Goal: Check status: Check status

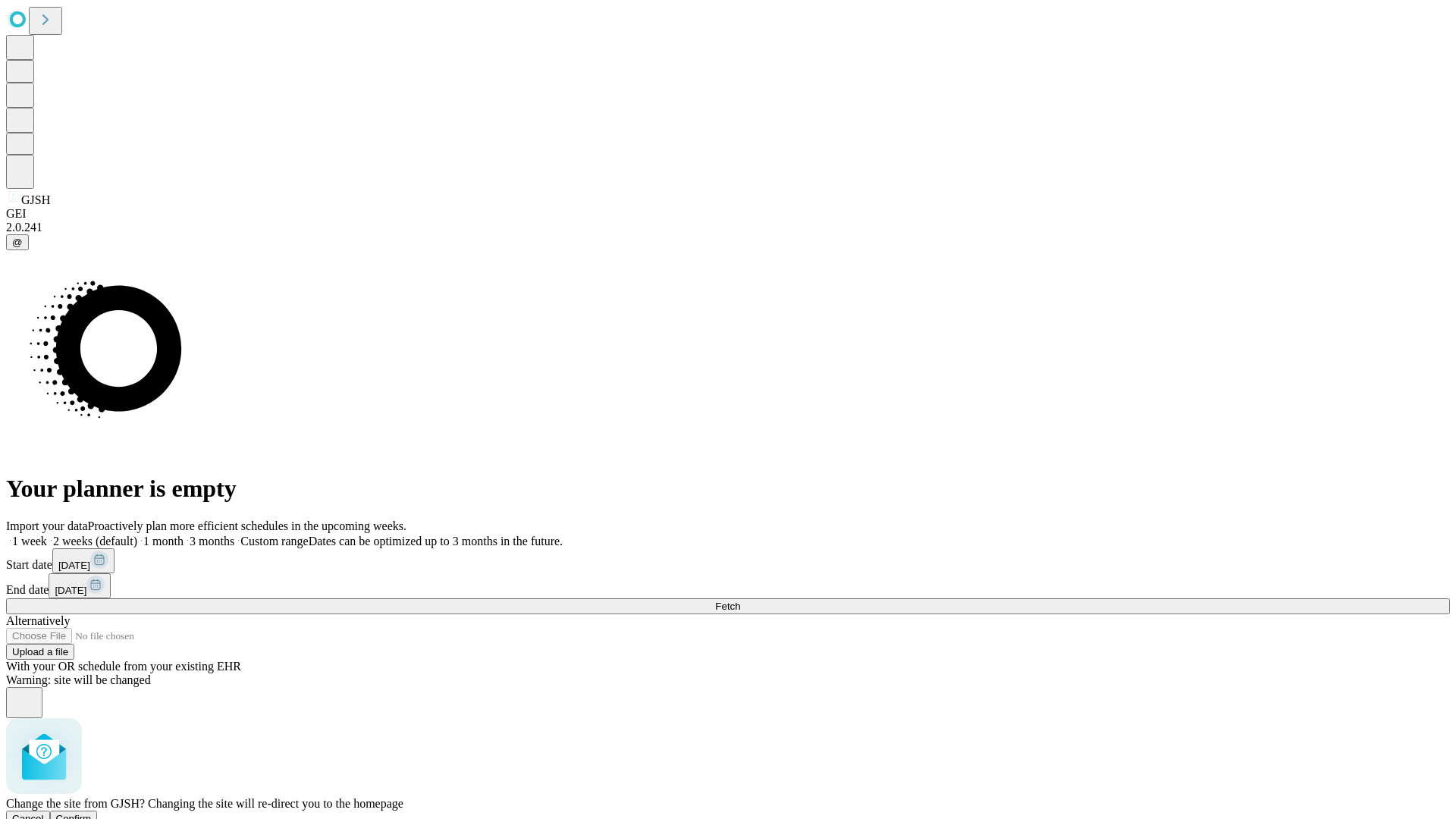
click at [92, 813] on span "Confirm" at bounding box center [74, 819] width 35 height 12
click at [47, 535] on label "1 week" at bounding box center [26, 540] width 41 height 13
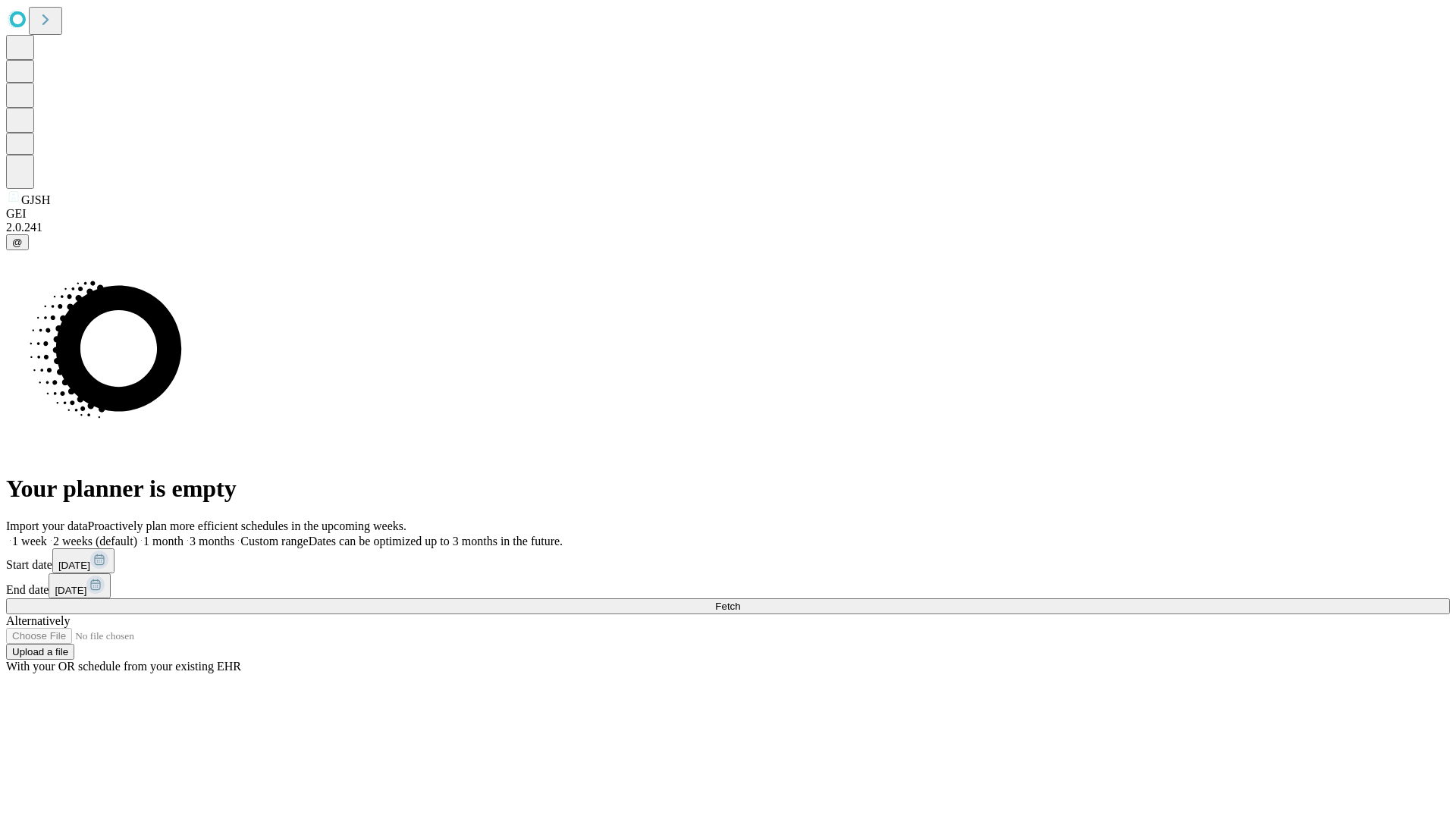
click at [741, 600] on span "Fetch" at bounding box center [728, 606] width 26 height 12
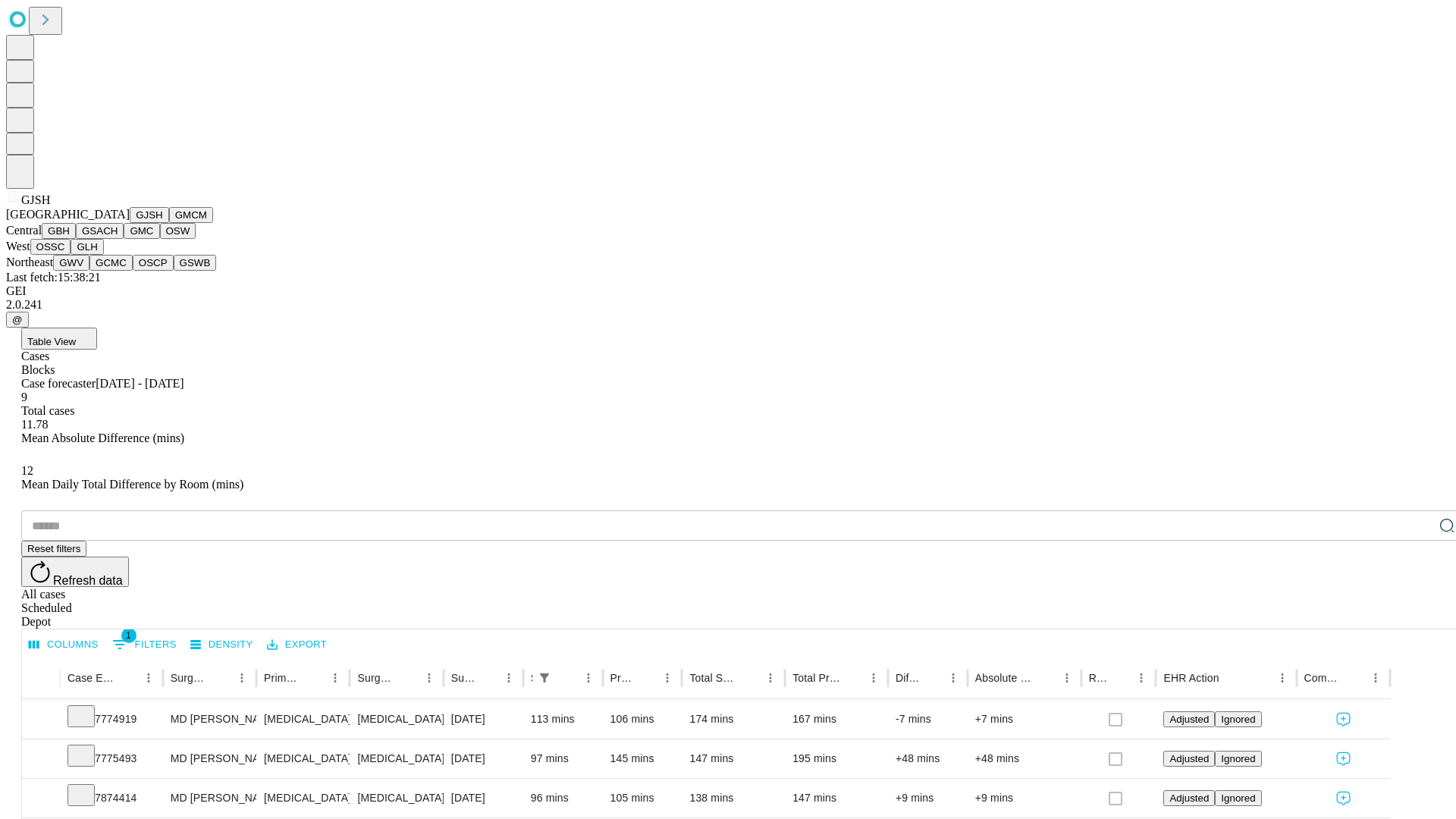
click at [169, 223] on button "GMCM" at bounding box center [190, 215] width 44 height 16
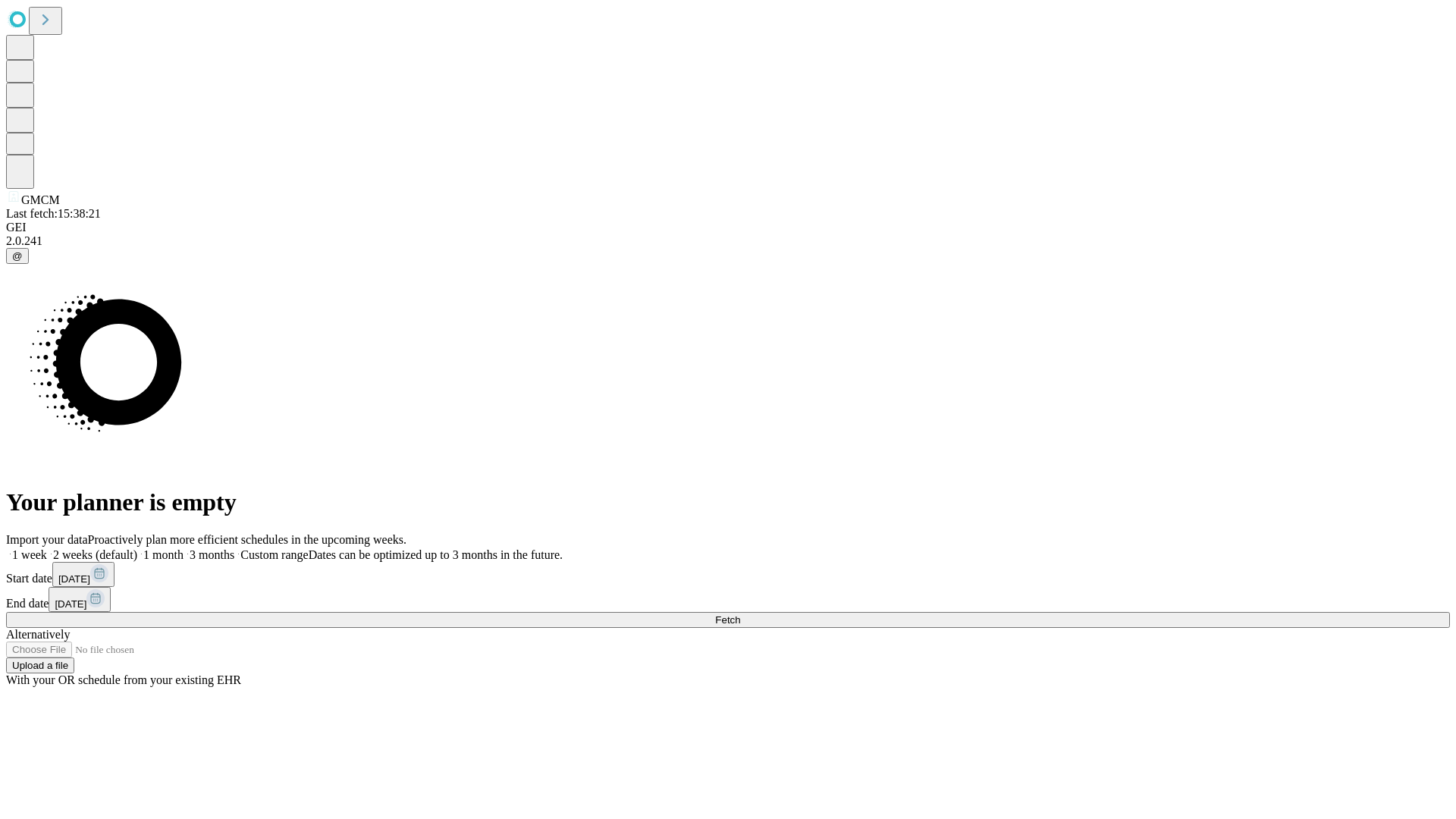
click at [47, 548] on label "1 week" at bounding box center [26, 554] width 41 height 13
click at [741, 614] on span "Fetch" at bounding box center [728, 620] width 26 height 12
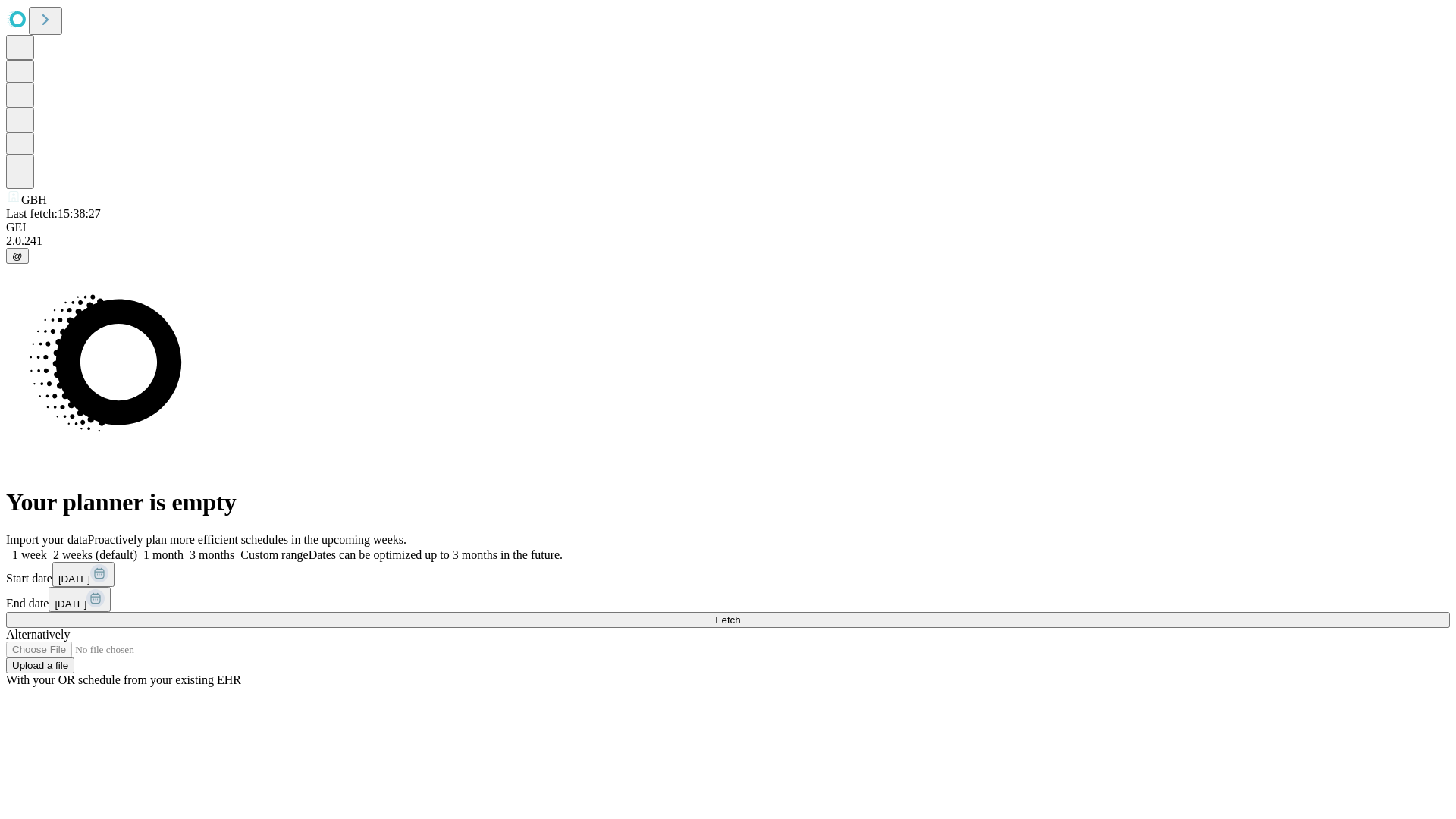
click at [47, 548] on label "1 week" at bounding box center [26, 554] width 41 height 13
click at [741, 614] on span "Fetch" at bounding box center [728, 620] width 26 height 12
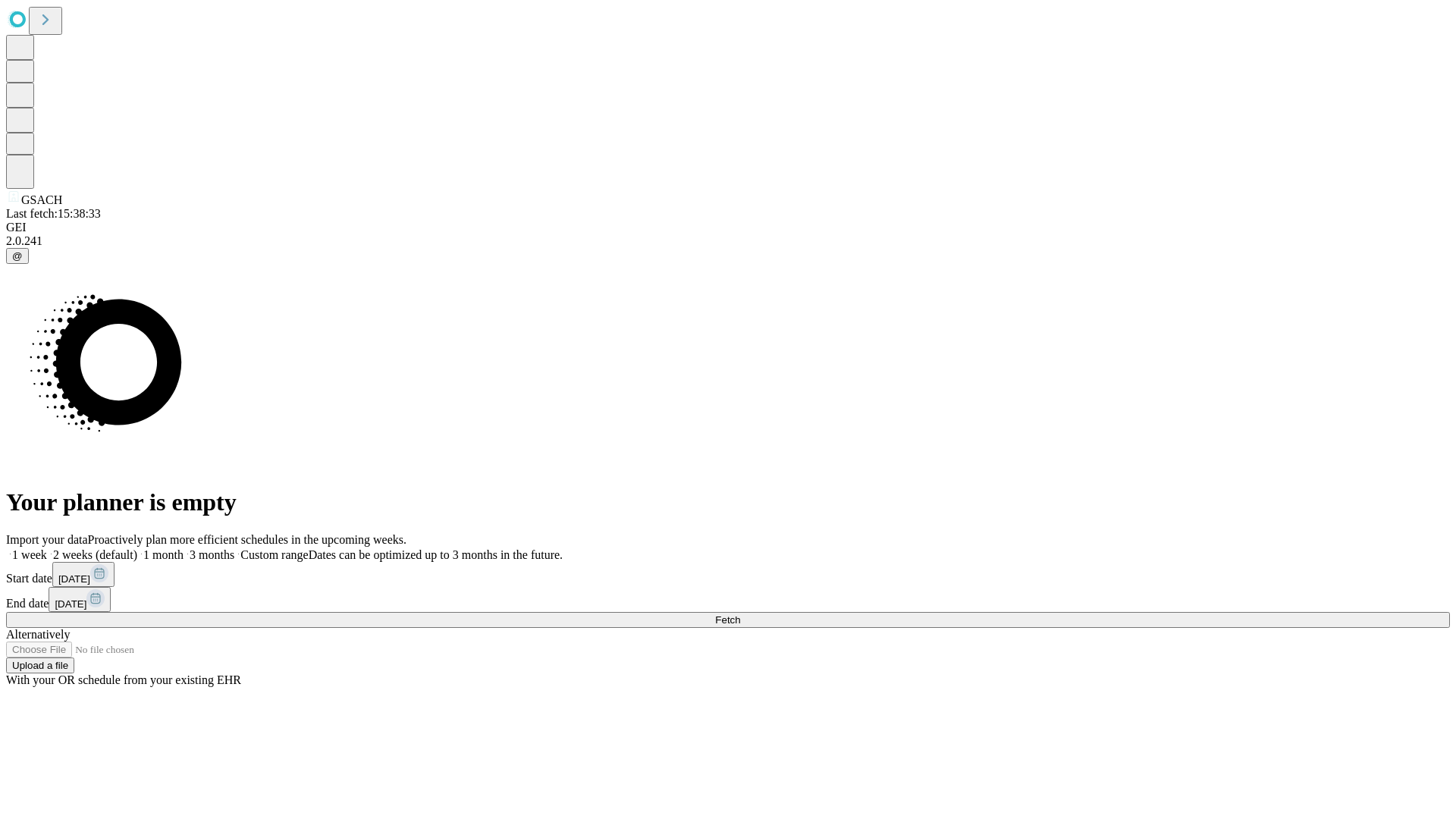
click at [47, 548] on label "1 week" at bounding box center [26, 554] width 41 height 13
click at [741, 614] on span "Fetch" at bounding box center [728, 620] width 26 height 12
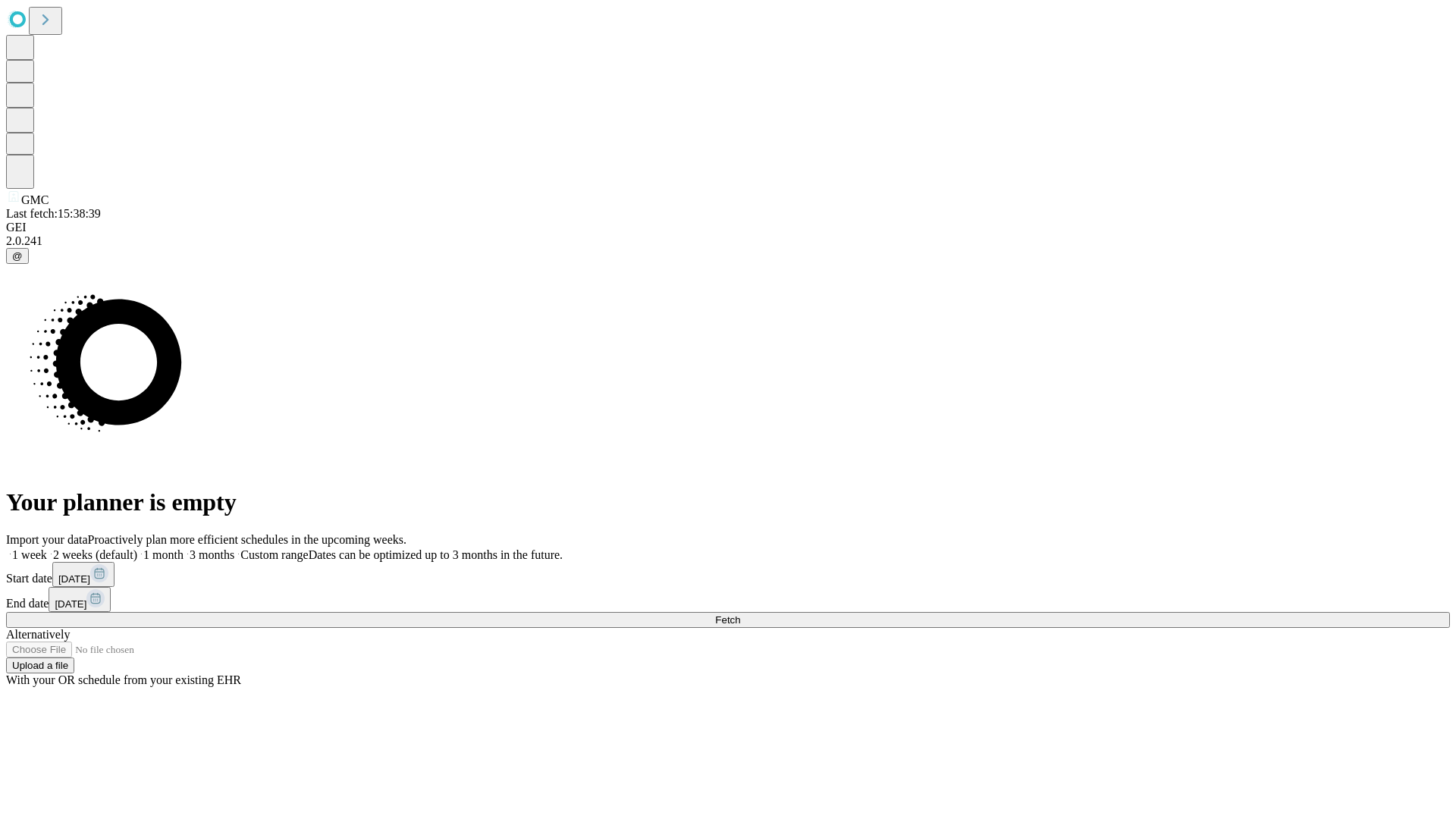
click at [47, 548] on label "1 week" at bounding box center [26, 554] width 41 height 13
click at [741, 614] on span "Fetch" at bounding box center [728, 620] width 26 height 12
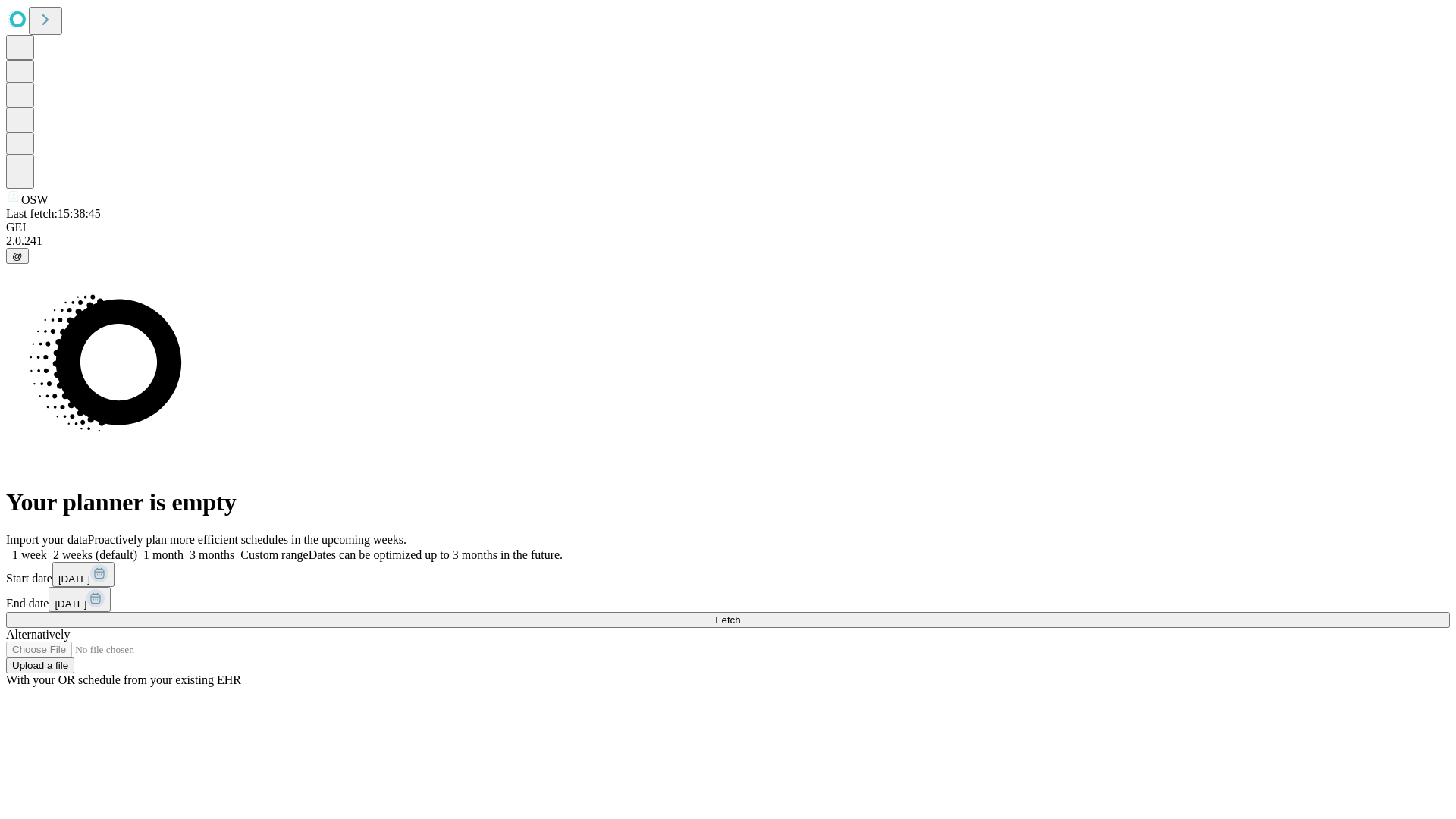
click at [47, 548] on label "1 week" at bounding box center [26, 554] width 41 height 13
click at [741, 614] on span "Fetch" at bounding box center [728, 620] width 26 height 12
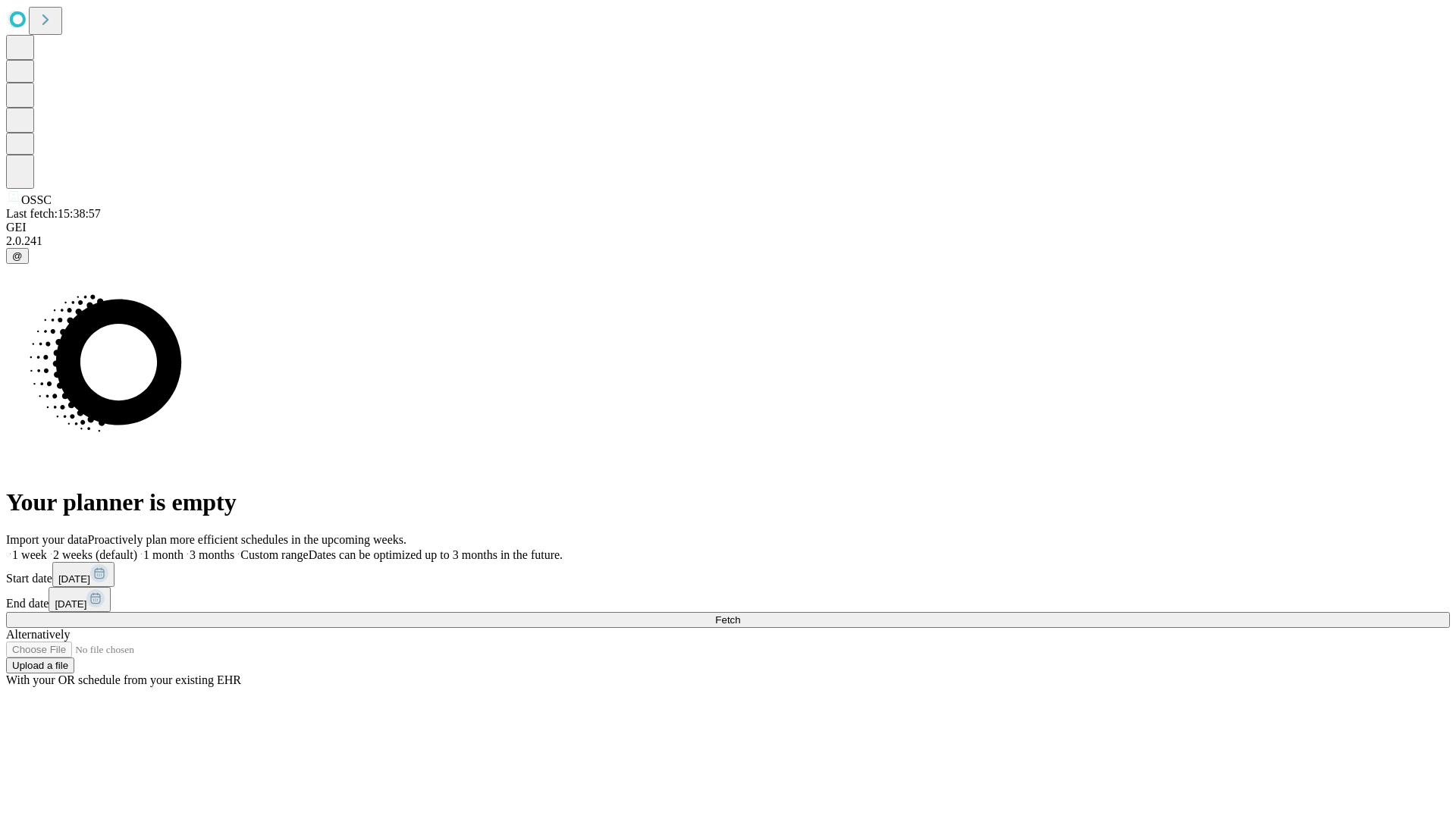
click at [47, 548] on label "1 week" at bounding box center [26, 554] width 41 height 13
click at [741, 614] on span "Fetch" at bounding box center [728, 620] width 26 height 12
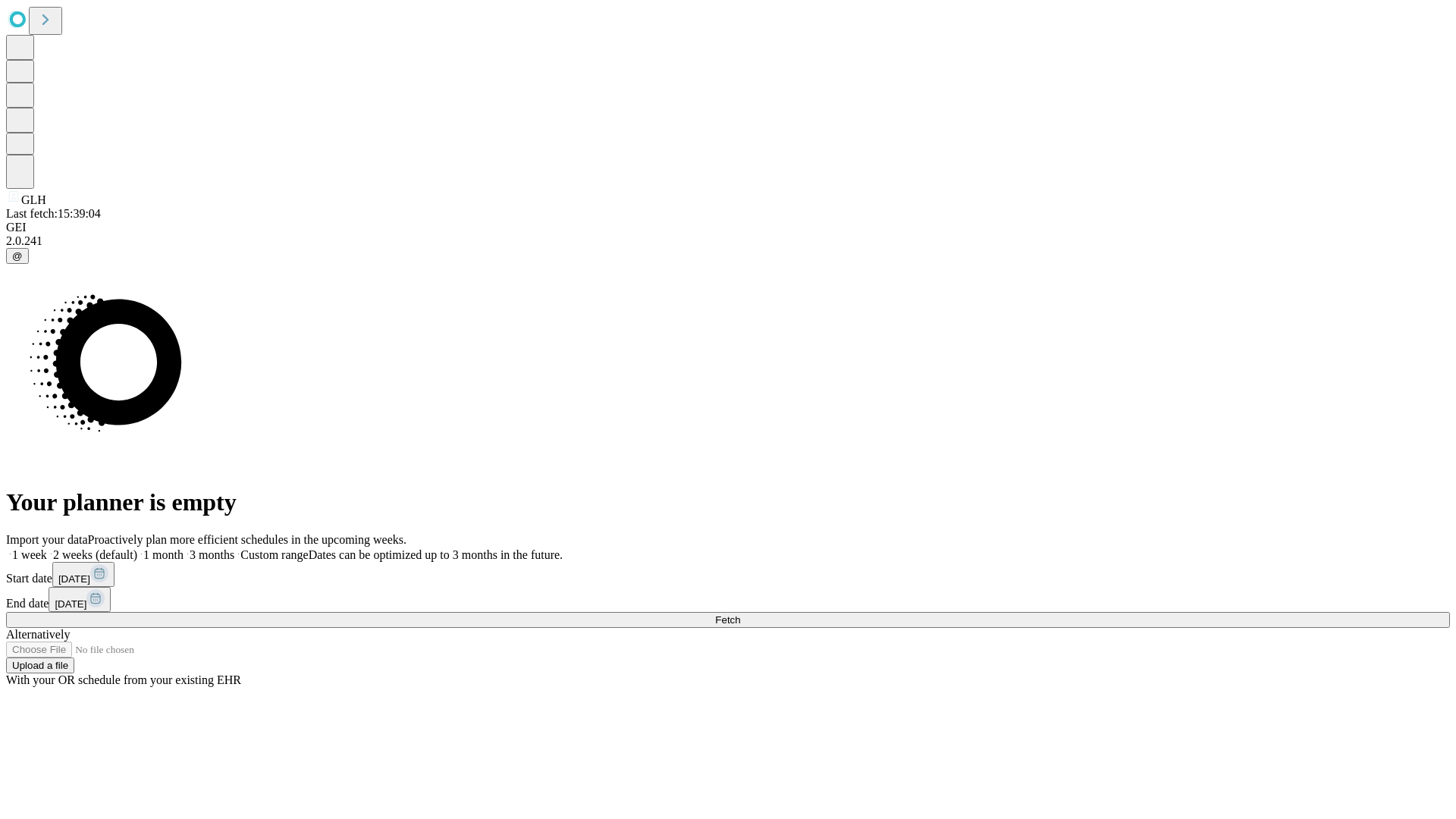
click at [47, 548] on label "1 week" at bounding box center [26, 554] width 41 height 13
click at [741, 614] on span "Fetch" at bounding box center [728, 620] width 26 height 12
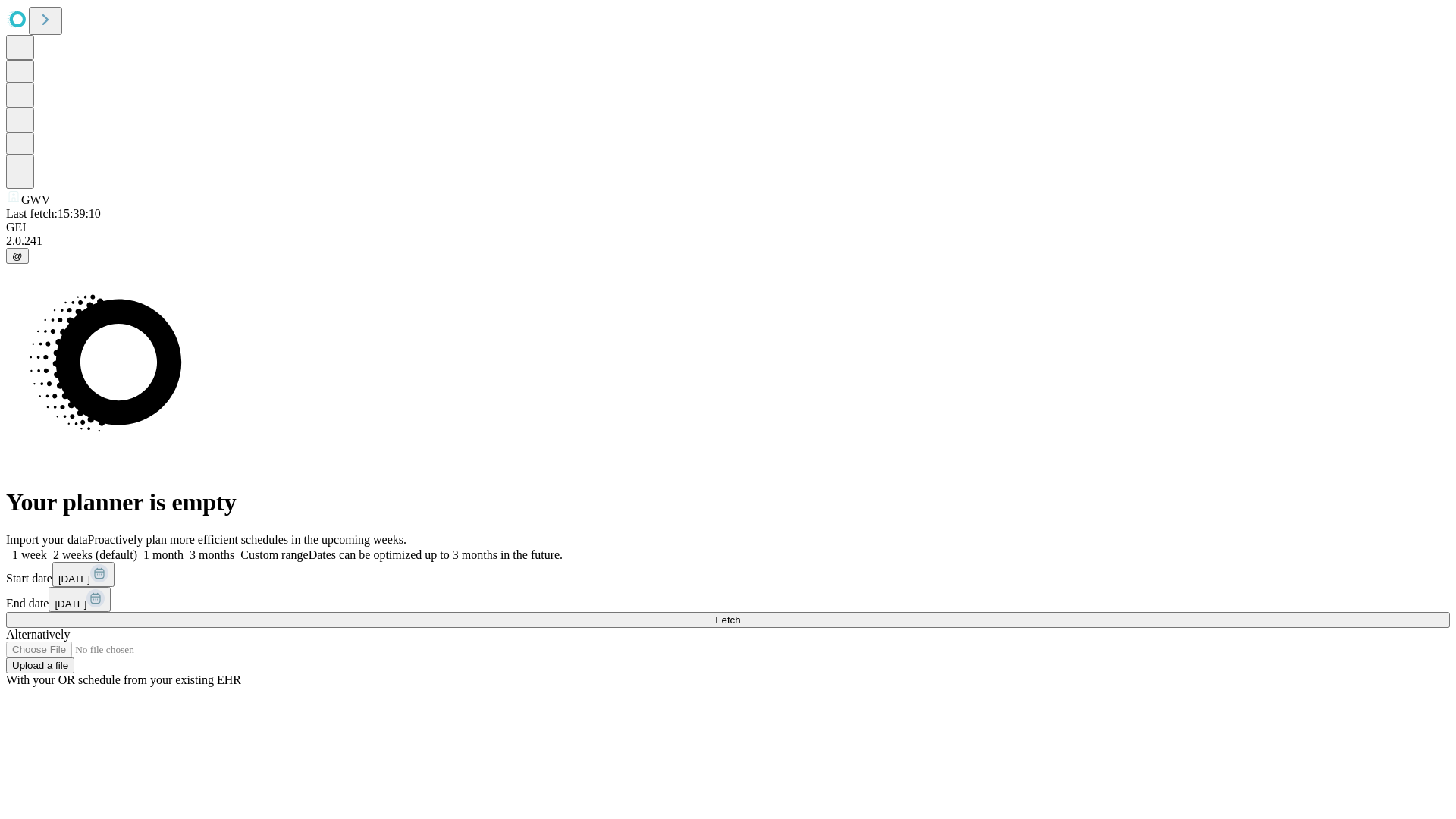
click at [47, 548] on label "1 week" at bounding box center [26, 554] width 41 height 13
click at [741, 614] on span "Fetch" at bounding box center [728, 620] width 26 height 12
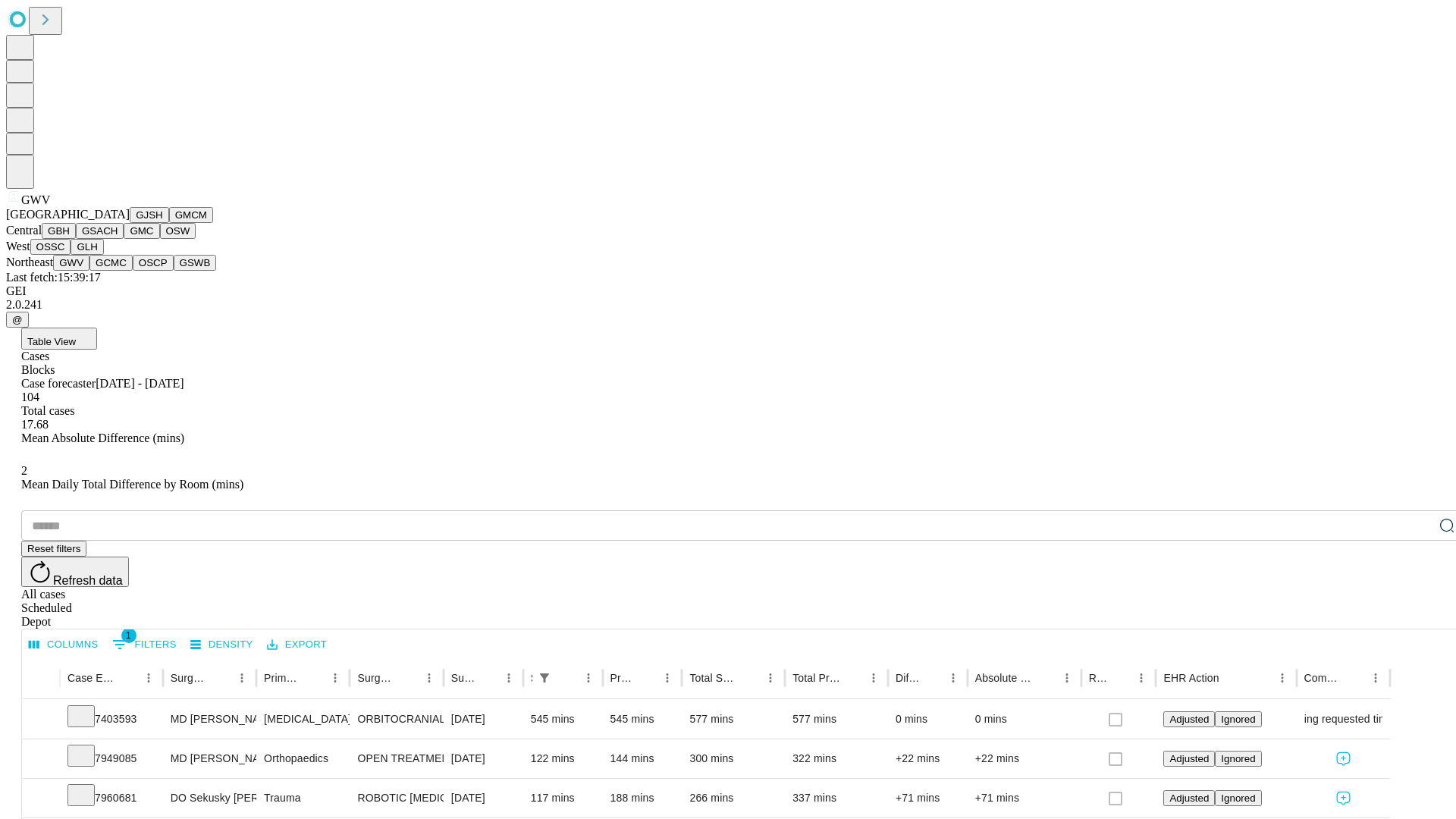
click at [118, 271] on button "GCMC" at bounding box center [111, 263] width 43 height 16
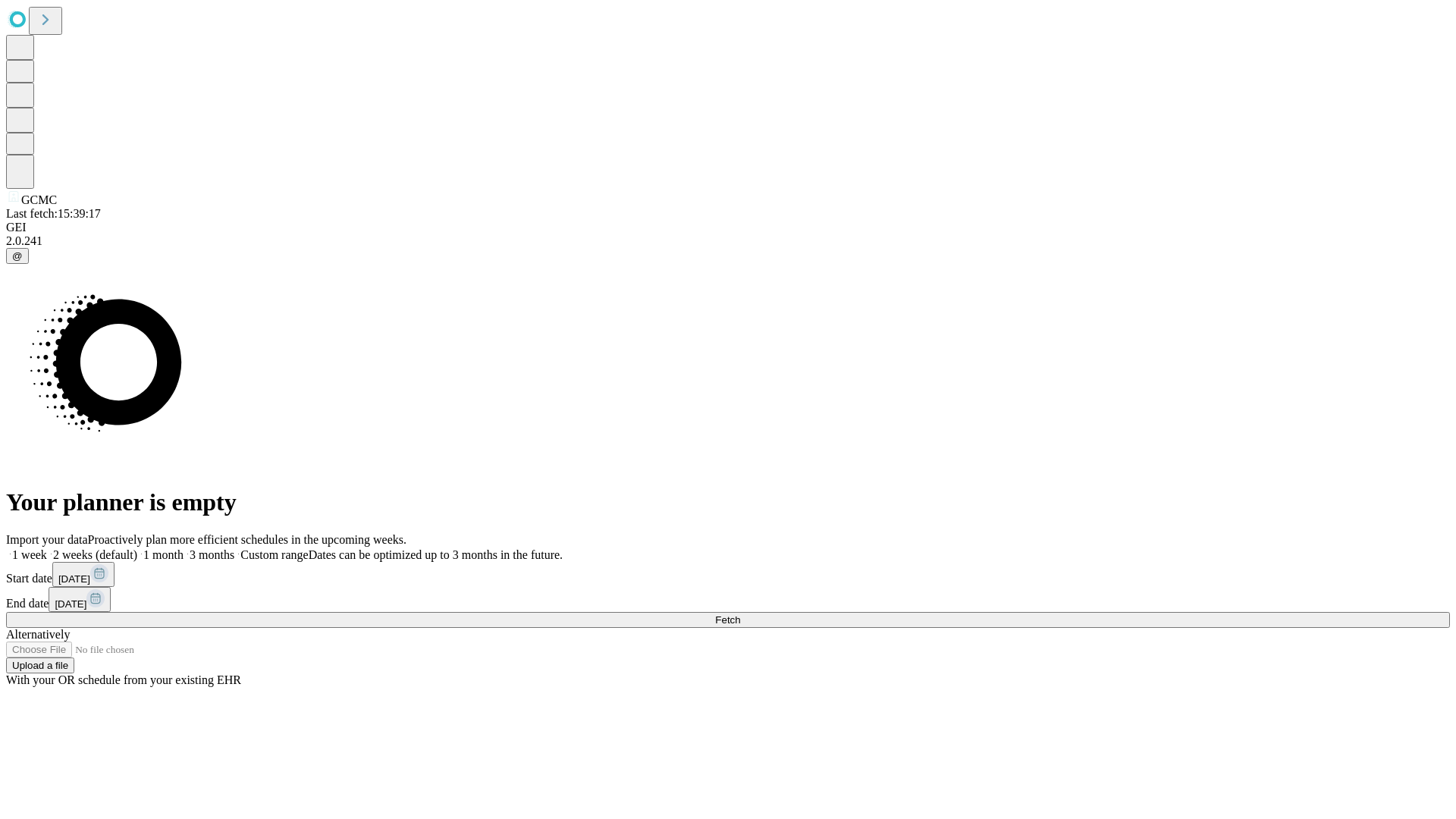
click at [47, 548] on label "1 week" at bounding box center [26, 554] width 41 height 13
click at [741, 614] on span "Fetch" at bounding box center [728, 620] width 26 height 12
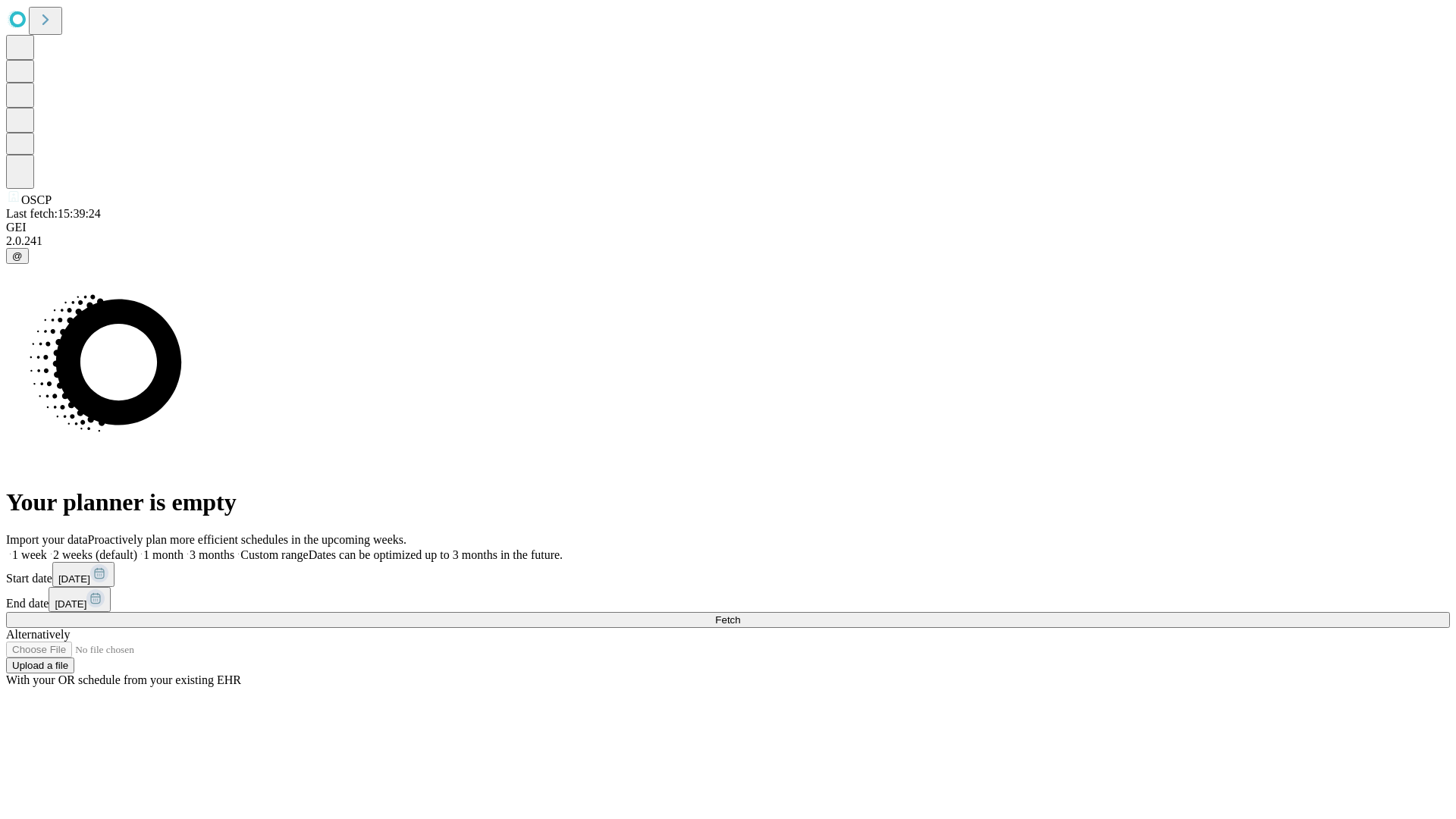
click at [741, 614] on span "Fetch" at bounding box center [728, 620] width 26 height 12
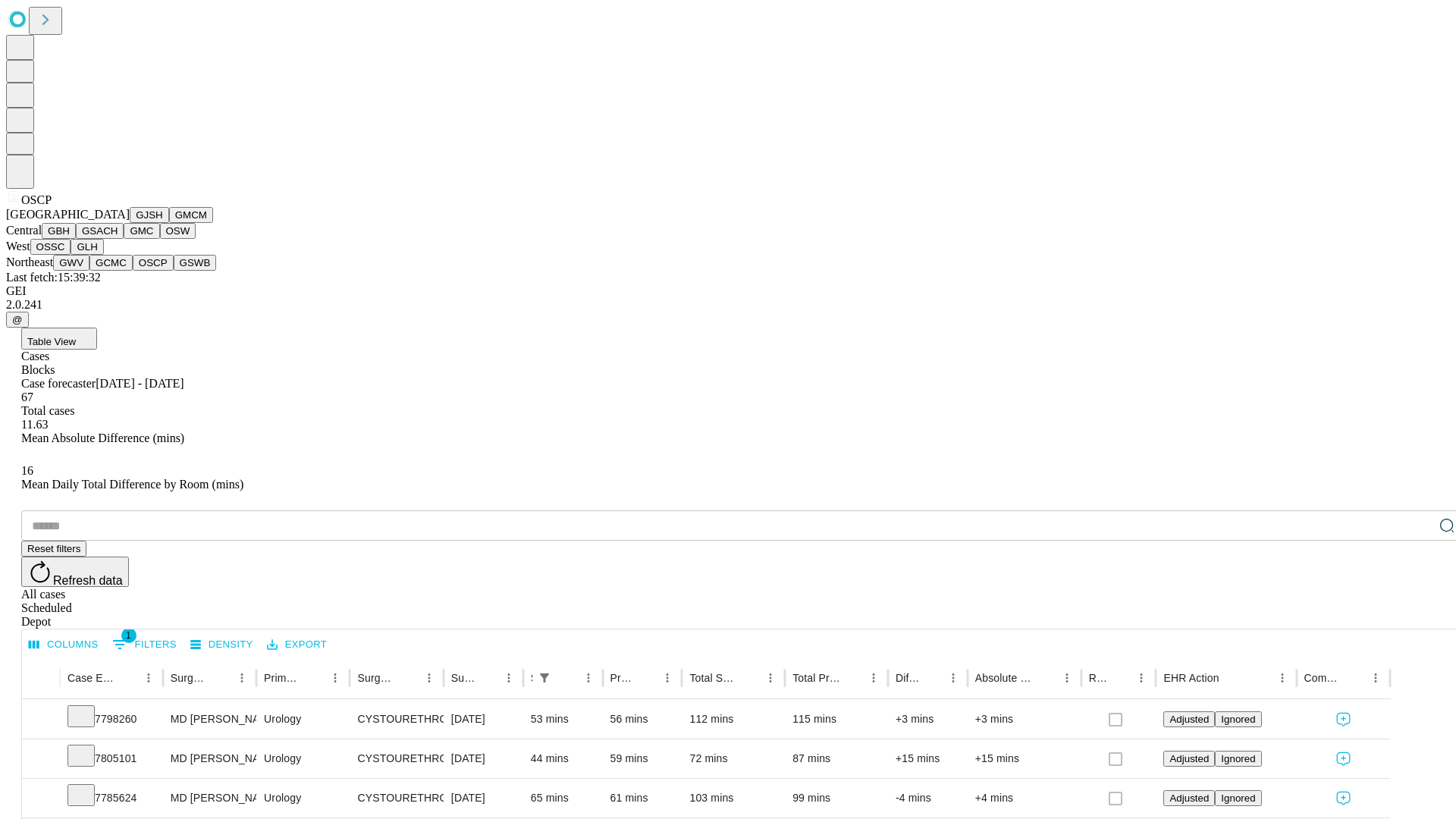
click at [174, 271] on button "GSWB" at bounding box center [195, 263] width 43 height 16
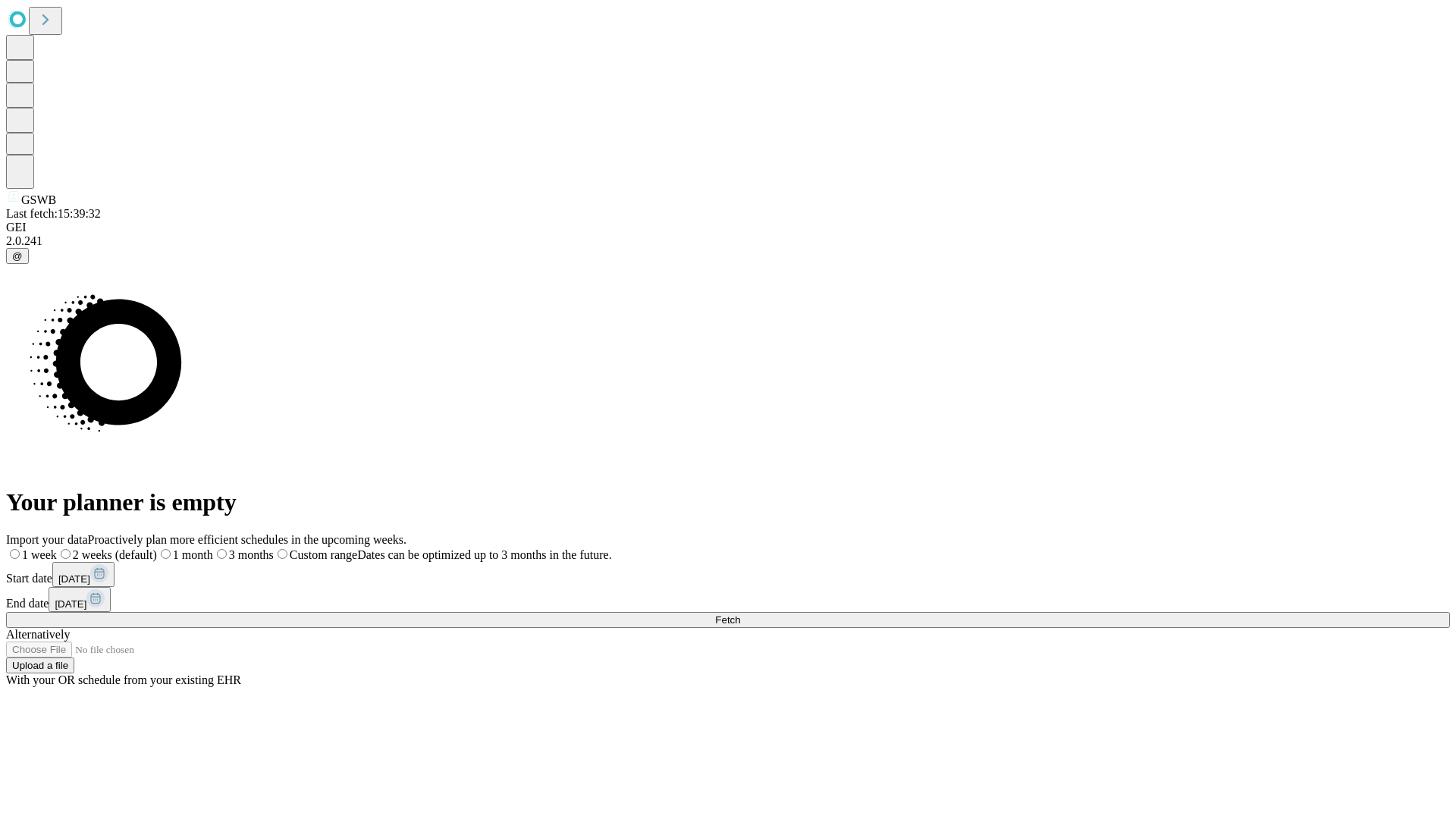
click at [57, 548] on label "1 week" at bounding box center [31, 554] width 51 height 13
click at [741, 614] on span "Fetch" at bounding box center [728, 620] width 26 height 12
